Goal: Check status

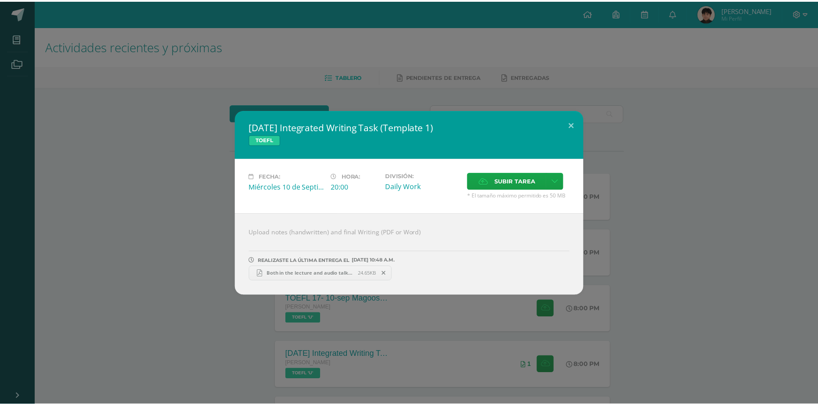
scroll to position [151, 0]
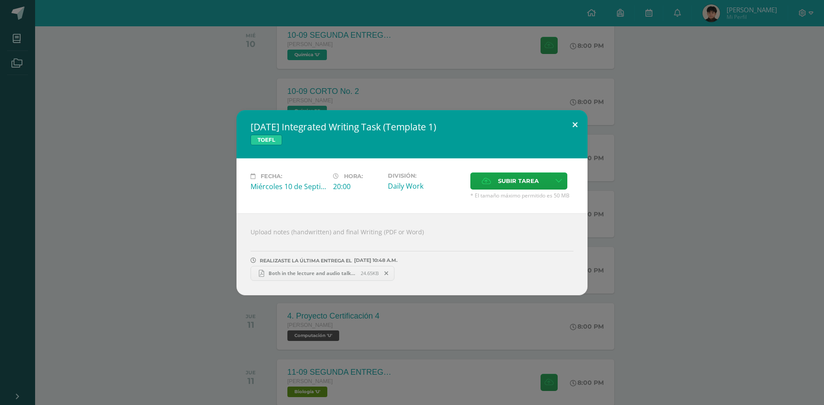
click at [581, 129] on button at bounding box center [575, 125] width 25 height 30
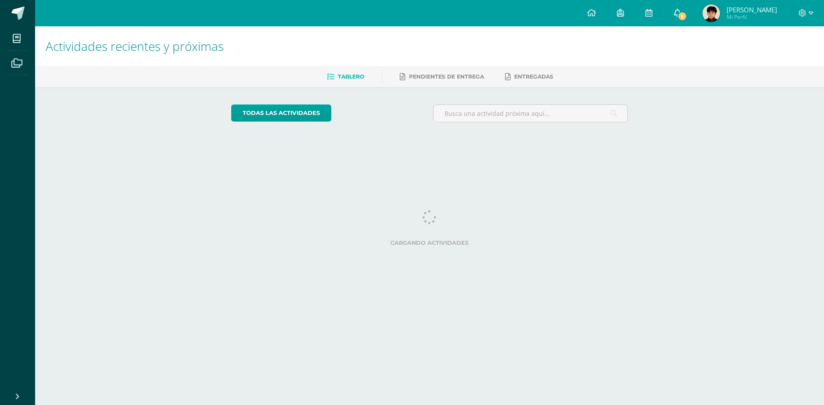
click at [687, 14] on span "5" at bounding box center [683, 16] width 10 height 10
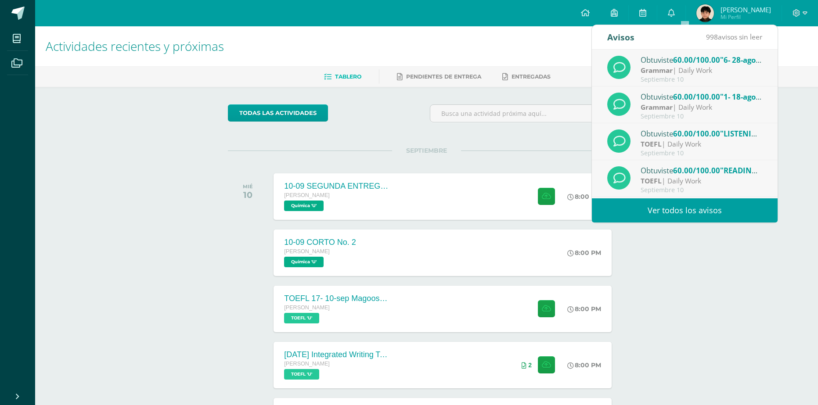
scroll to position [146, 0]
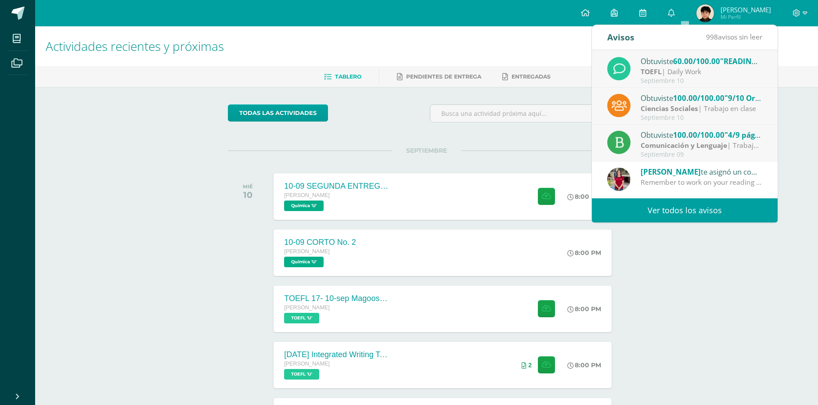
click at [541, 49] on h1 "Actividades recientes y próximas" at bounding box center [426, 46] width 761 height 40
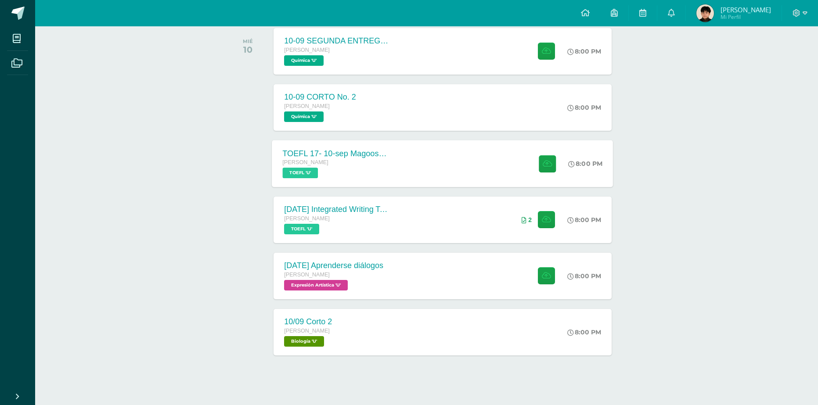
scroll to position [151, 0]
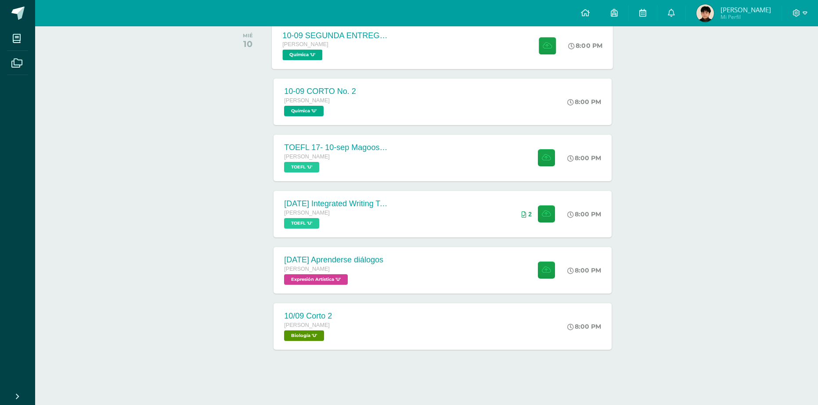
click at [370, 67] on div "10-09 SEGUNDA ENTREGA DE GUÍA [PERSON_NAME] Química 'U'" at bounding box center [336, 45] width 128 height 47
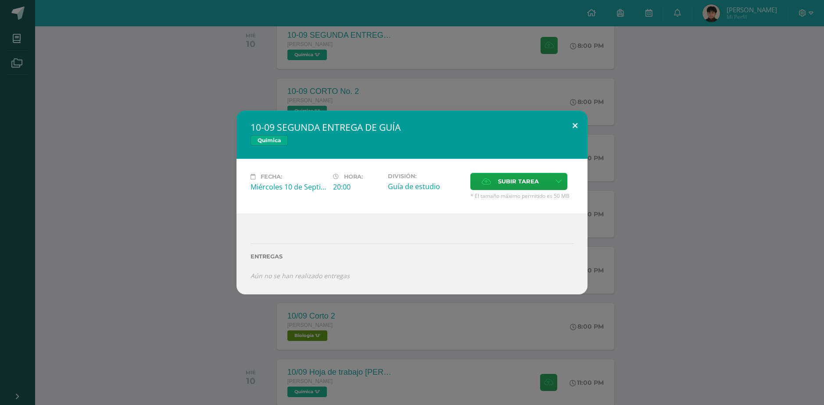
click at [579, 126] on button at bounding box center [575, 126] width 25 height 30
